Goal: Check status

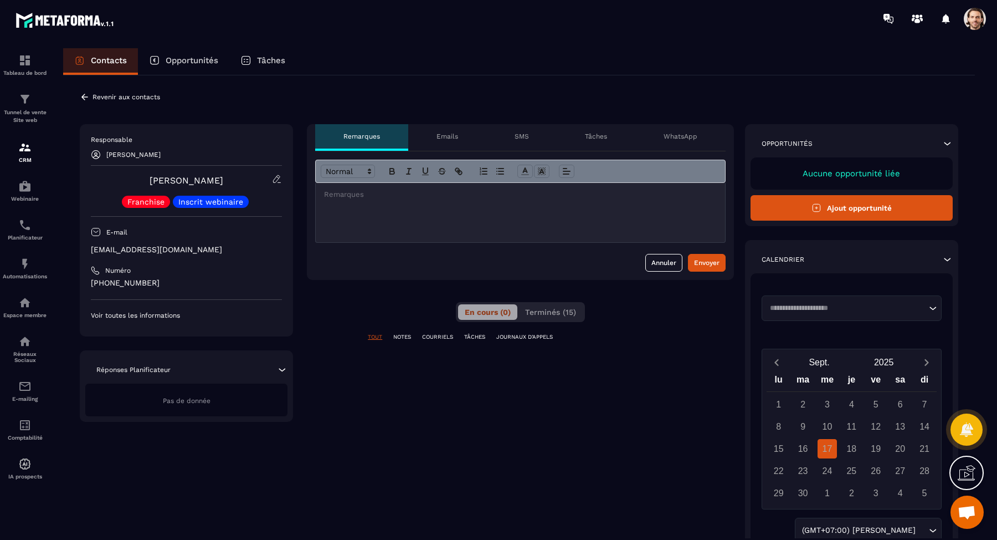
click at [552, 312] on span "Terminés (15)" at bounding box center [550, 311] width 51 height 9
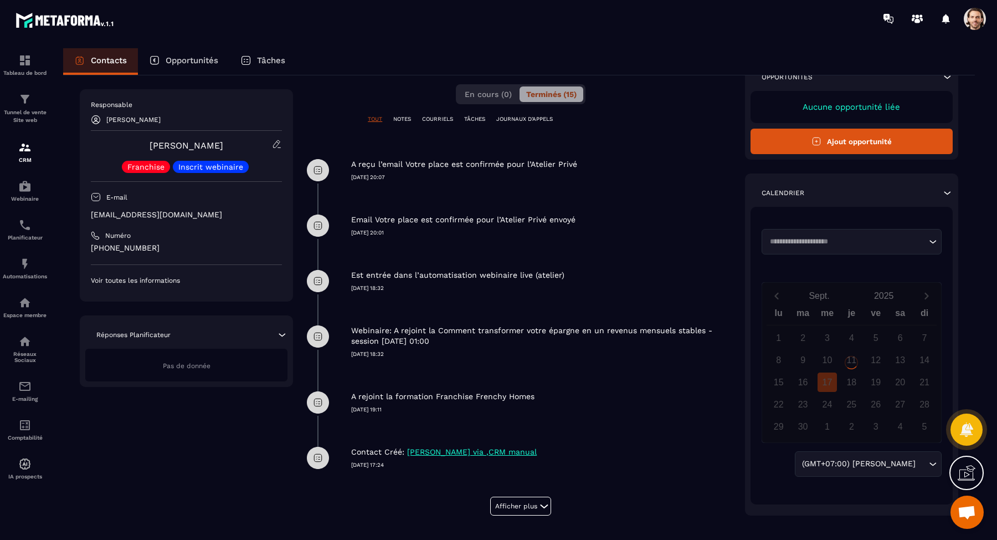
scroll to position [227, 0]
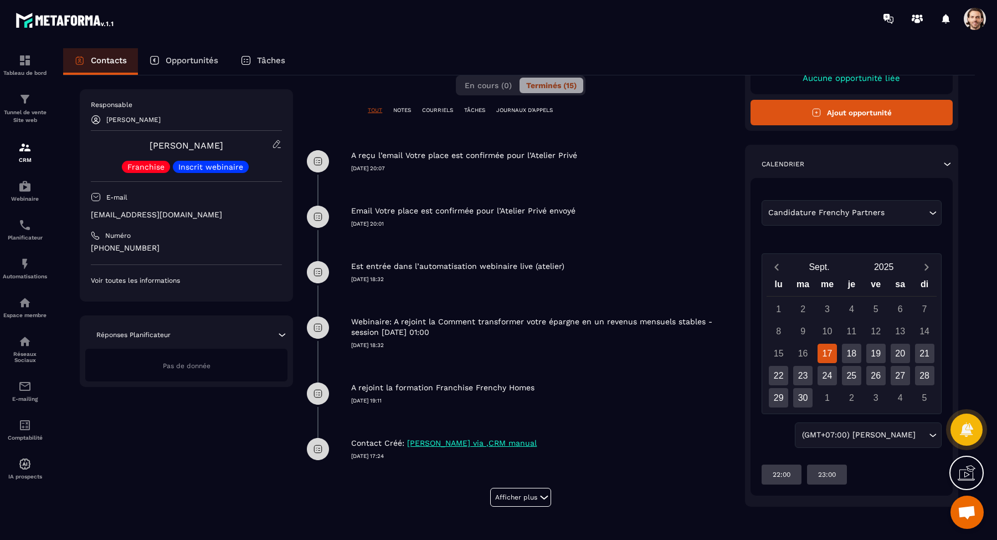
drag, startPoint x: 352, startPoint y: 208, endPoint x: 578, endPoint y: 211, distance: 226.0
click at [578, 211] on div "Email Votre place est confirmée pour l’Atelier Privé envoyé" at bounding box center [542, 211] width 383 height 11
click at [427, 220] on p "[DATE] 20:01" at bounding box center [542, 224] width 383 height 8
drag, startPoint x: 352, startPoint y: 209, endPoint x: 584, endPoint y: 207, distance: 231.6
click at [584, 207] on div "Email Votre place est confirmée pour l’Atelier Privé envoyé" at bounding box center [542, 211] width 383 height 11
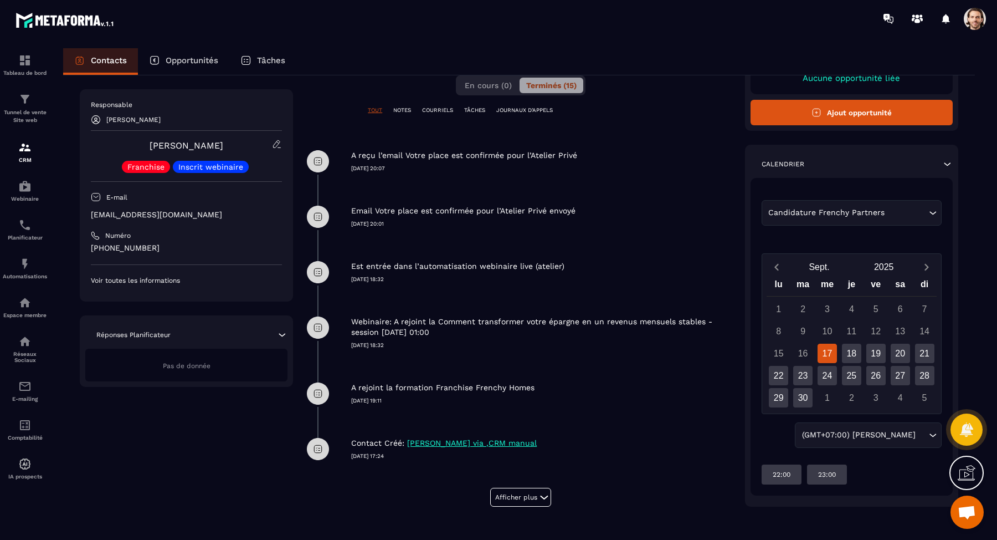
click at [577, 189] on div at bounding box center [577, 189] width 0 height 0
click at [613, 177] on div "A reçu l’email Votre place est confirmée pour l’Atelier Privé [DATE] 20:07" at bounding box center [520, 161] width 427 height 55
drag, startPoint x: 588, startPoint y: 155, endPoint x: 352, endPoint y: 157, distance: 236.6
click at [352, 157] on div "A reçu l’email Votre place est confirmée pour l’Atelier Privé" at bounding box center [542, 155] width 383 height 11
click at [345, 159] on div at bounding box center [345, 159] width 0 height 0
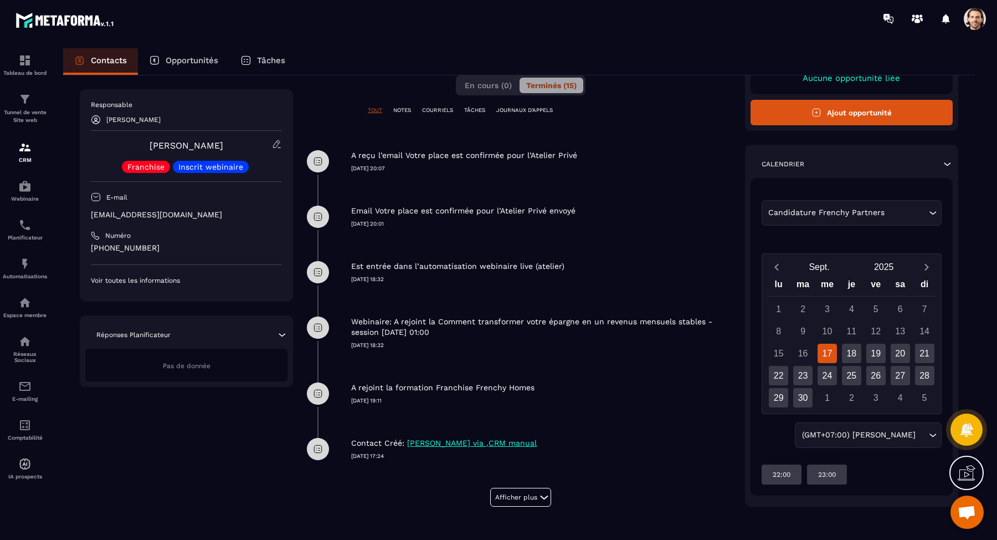
click at [617, 212] on div "Email Votre place est confirmée pour l’Atelier Privé envoyé" at bounding box center [542, 211] width 383 height 11
click at [464, 283] on div "Est entrée dans l’automatisation webinaire live (atelier) [DATE] 18:32" at bounding box center [520, 271] width 427 height 55
click at [678, 253] on div "Est entrée dans l’automatisation webinaire live (atelier) [DATE] 18:32" at bounding box center [542, 263] width 383 height 39
click at [556, 241] on div "Email Votre place est confirmée pour l’Atelier Privé envoyé [DATE] 20:01" at bounding box center [520, 216] width 427 height 55
click at [562, 233] on div "Email Votre place est confirmée pour l’Atelier Privé envoyé [DATE] 20:01" at bounding box center [520, 216] width 427 height 55
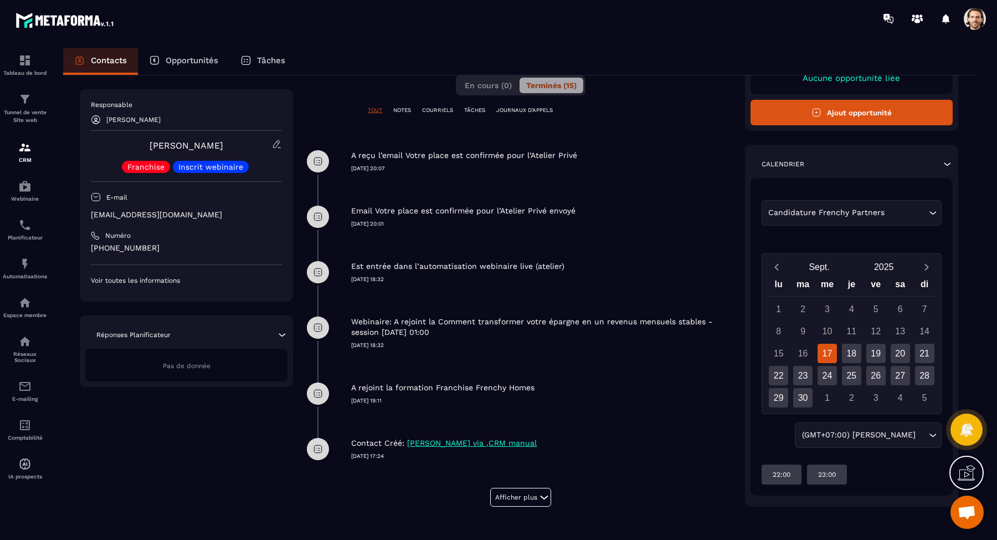
click at [562, 233] on div "Email Votre place est confirmée pour l’Atelier Privé envoyé [DATE] 20:01" at bounding box center [520, 216] width 427 height 55
click at [566, 233] on div "Email Votre place est confirmée pour l’Atelier Privé envoyé [DATE] 20:01" at bounding box center [520, 216] width 427 height 55
click at [573, 230] on div "Email Votre place est confirmée pour l’Atelier Privé envoyé [DATE] 20:01" at bounding box center [520, 216] width 427 height 55
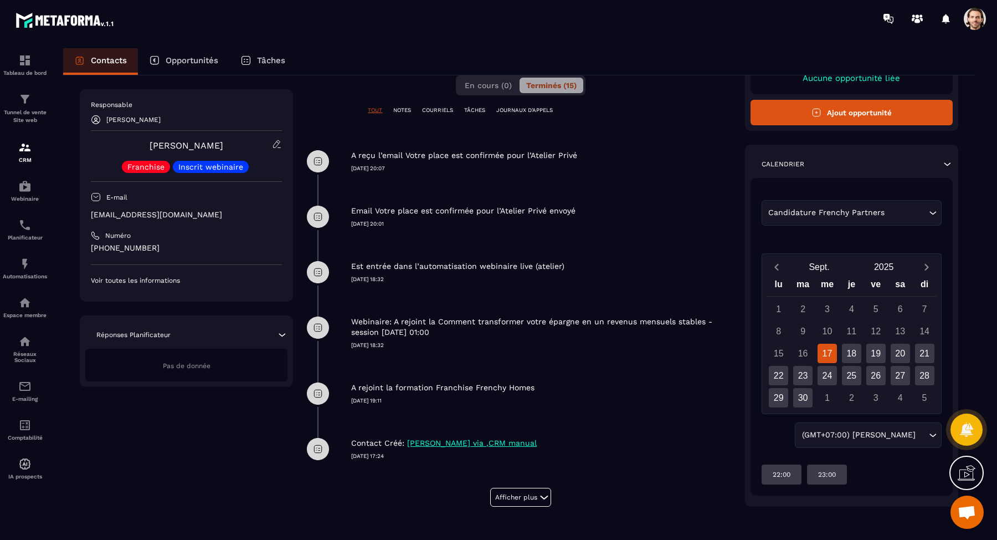
click at [572, 237] on div "Email Votre place est confirmée pour l’Atelier Privé envoyé [DATE] 20:01" at bounding box center [520, 216] width 427 height 55
click at [560, 244] on div "Est entrée dans l’automatisation webinaire live (atelier) [DATE] 18:32" at bounding box center [542, 263] width 383 height 39
